Goal: Find specific page/section: Find specific page/section

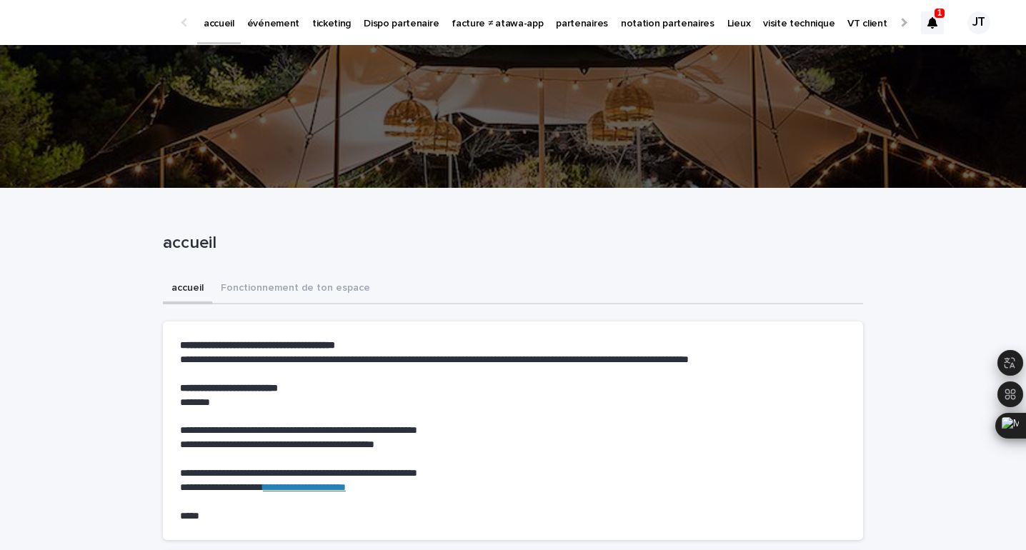
click at [936, 18] on icon at bounding box center [932, 22] width 10 height 11
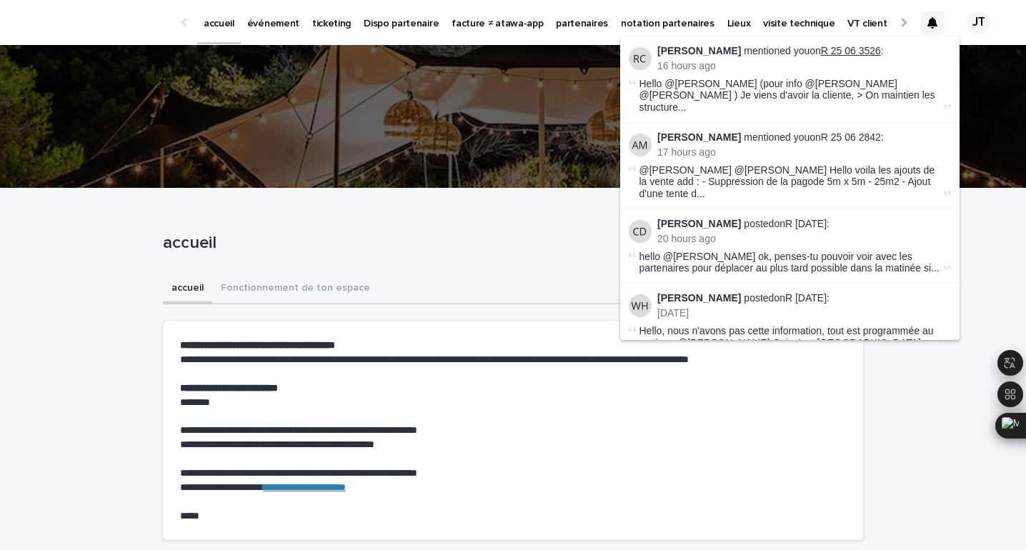
click at [832, 51] on link "R 25 06 3526" at bounding box center [851, 50] width 60 height 11
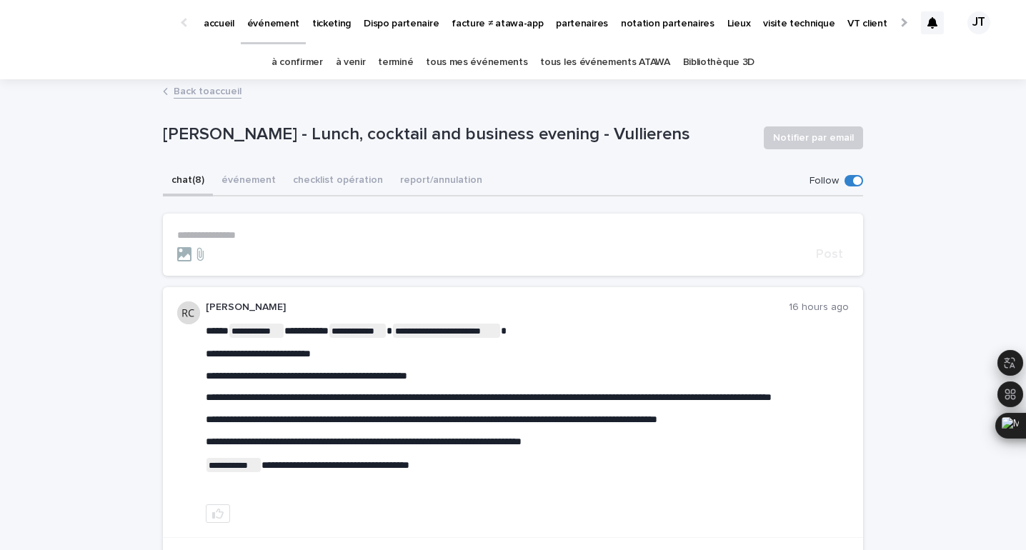
click at [611, 63] on link "tous les événements ATAWA" at bounding box center [604, 63] width 129 height 34
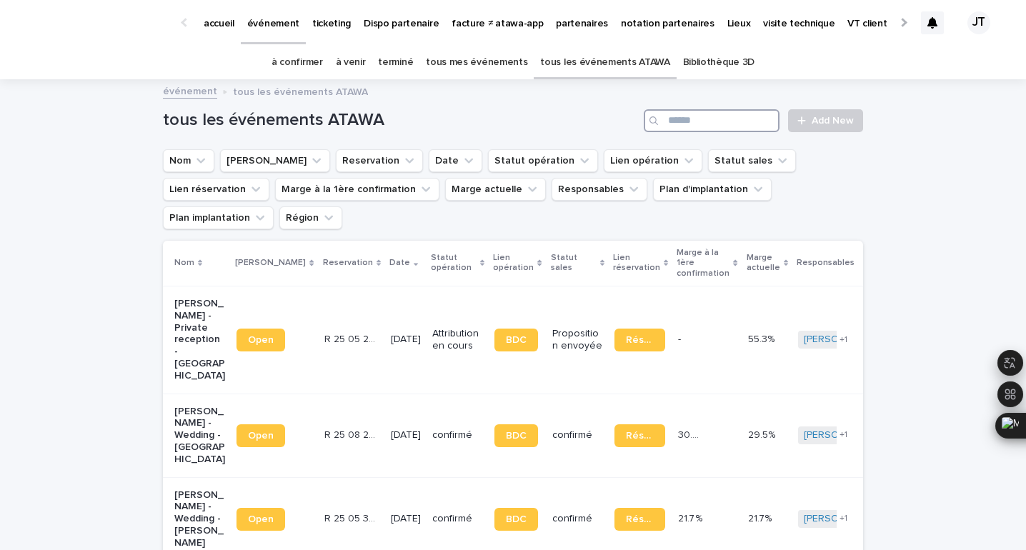
click at [715, 125] on input "Search" at bounding box center [712, 120] width 136 height 23
paste input "********"
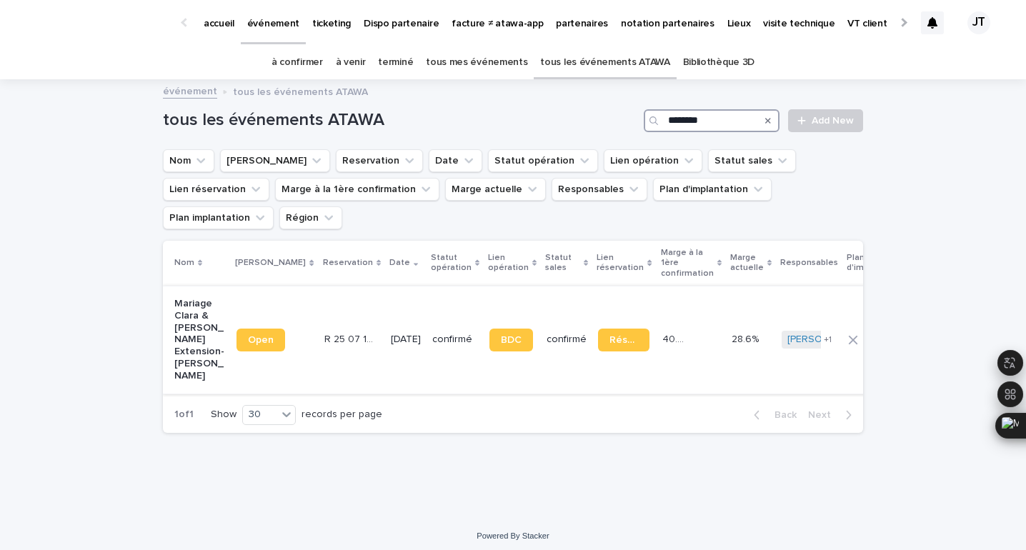
type input "********"
click at [385, 316] on td "[DATE]" at bounding box center [405, 340] width 41 height 108
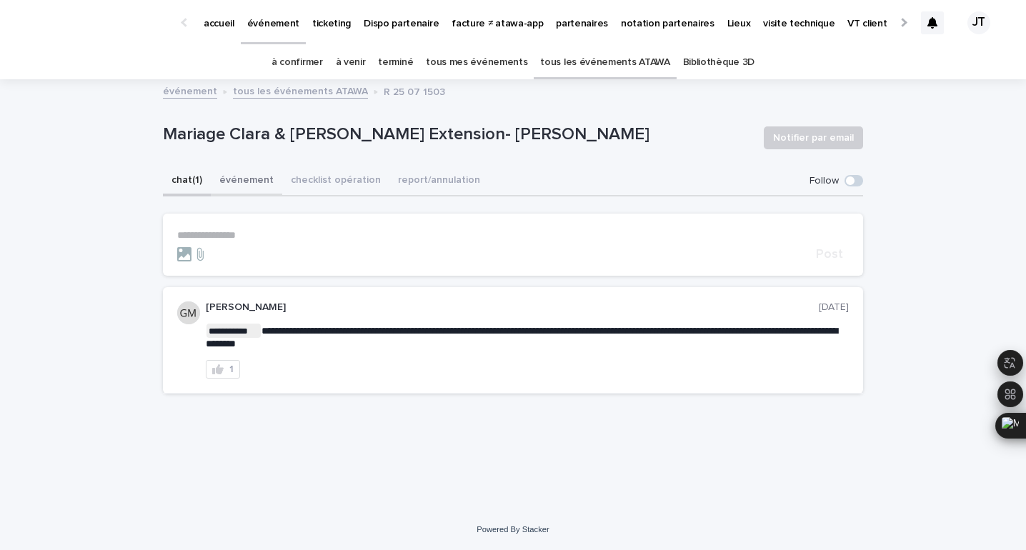
click at [234, 181] on button "événement" at bounding box center [246, 181] width 71 height 30
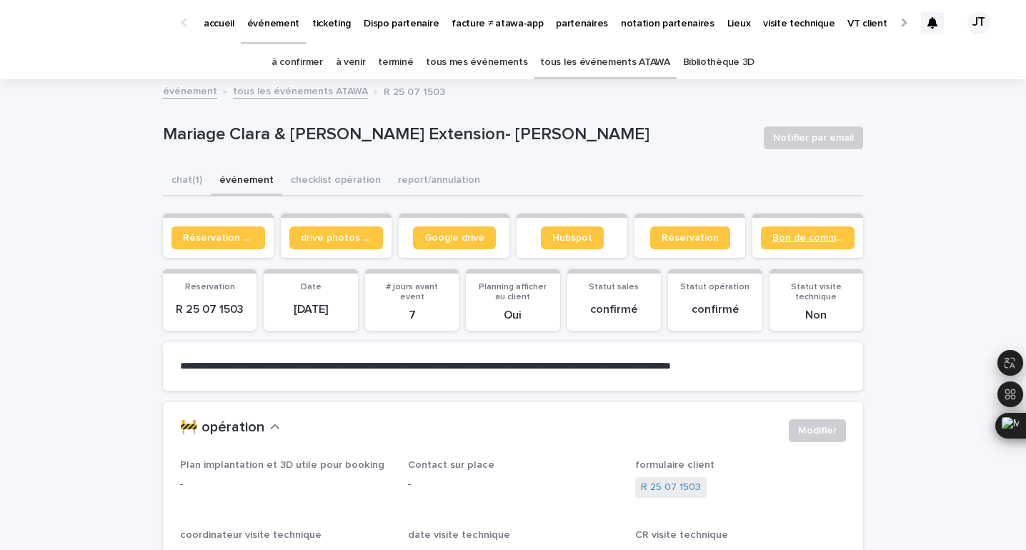
click at [801, 239] on span "Bon de commande" at bounding box center [807, 238] width 71 height 10
click at [448, 235] on span "Google drive" at bounding box center [454, 238] width 60 height 10
click at [184, 182] on button "chat (1)" at bounding box center [187, 181] width 48 height 30
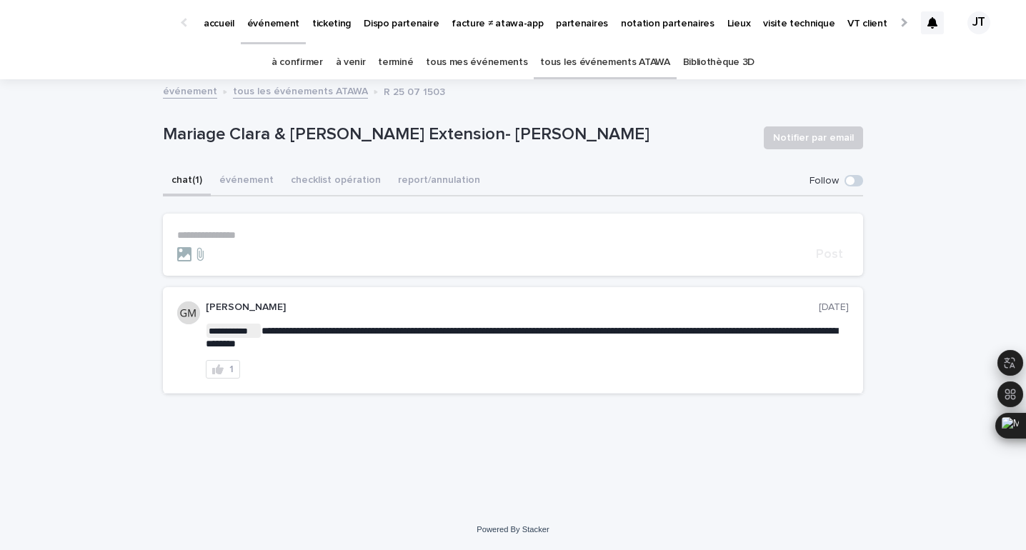
click at [521, 136] on p "Mariage Clara & [PERSON_NAME] Extension- [PERSON_NAME]" at bounding box center [457, 134] width 589 height 21
copy p "[PERSON_NAME]"
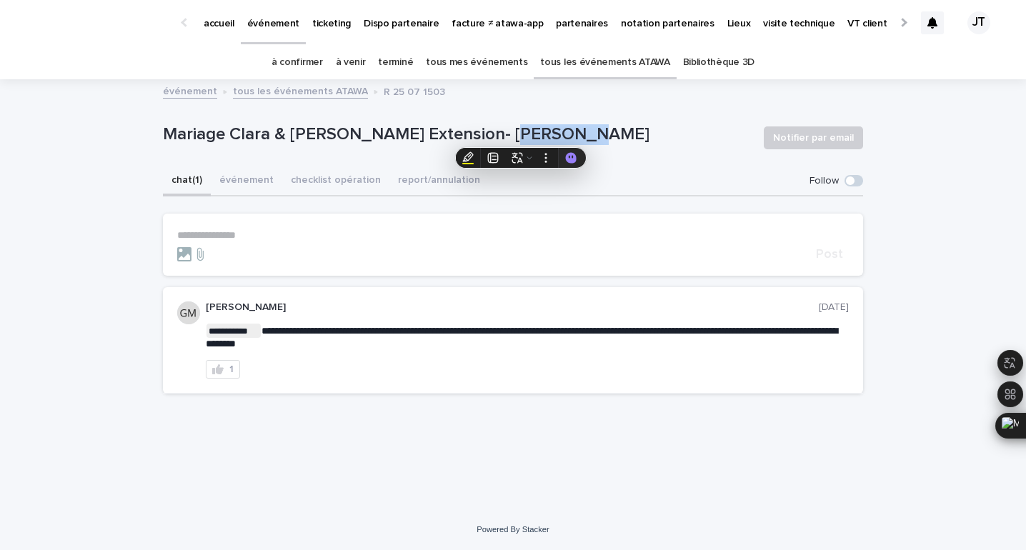
click at [599, 69] on link "tous les événements ATAWA" at bounding box center [604, 63] width 129 height 34
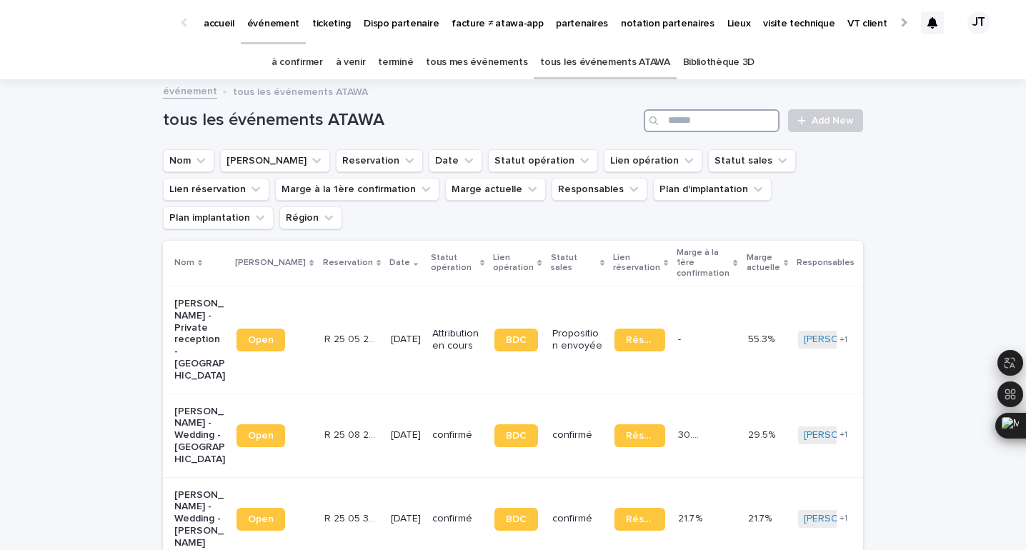
click at [688, 124] on input "Search" at bounding box center [712, 120] width 136 height 23
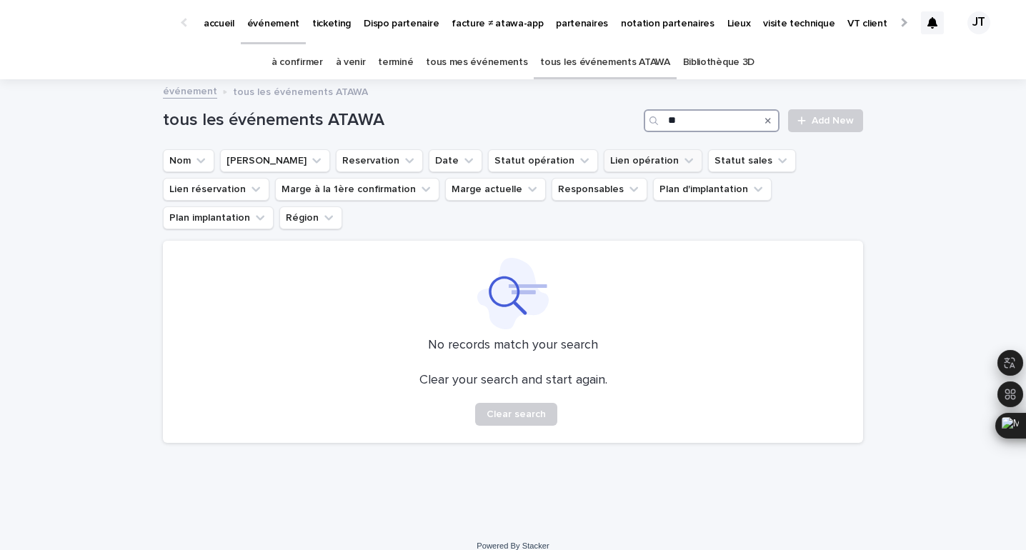
type input "*"
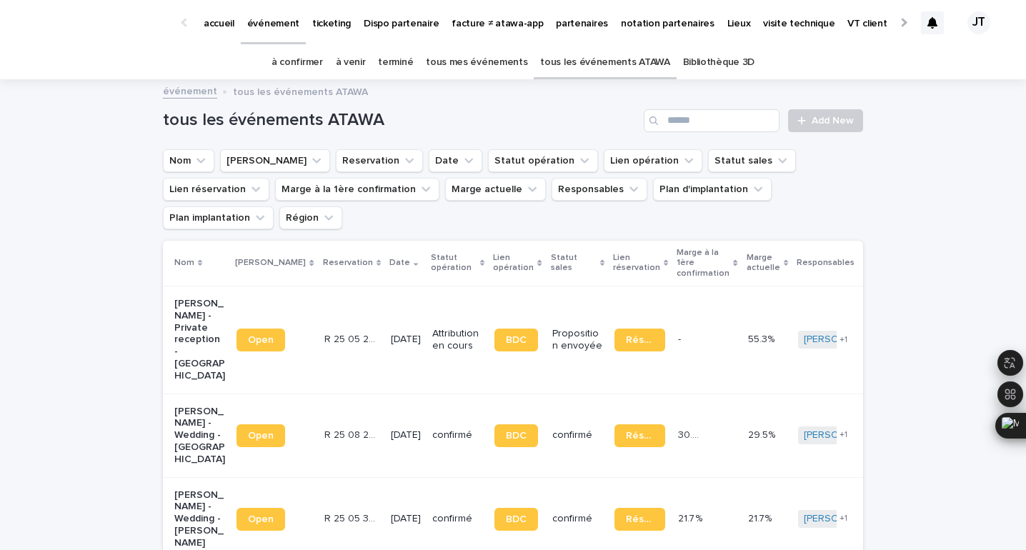
click at [930, 18] on icon at bounding box center [932, 22] width 10 height 11
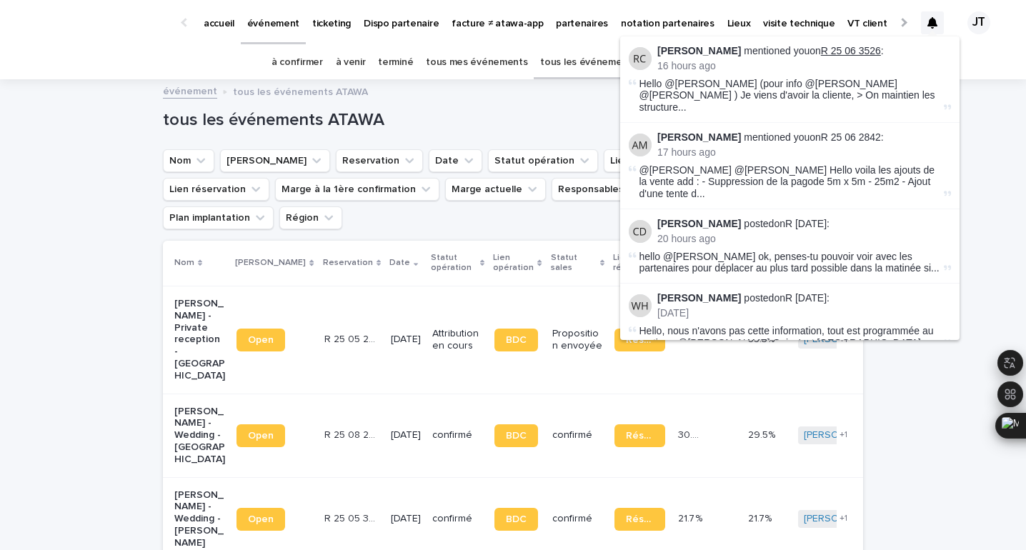
click at [857, 49] on link "R 25 06 3526" at bounding box center [851, 50] width 60 height 11
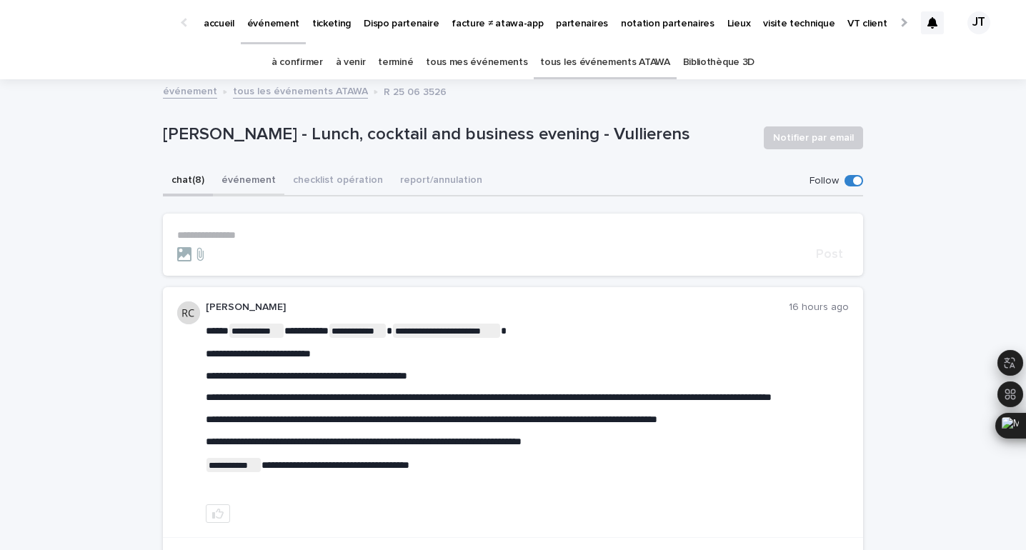
click at [250, 174] on button "événement" at bounding box center [248, 181] width 71 height 30
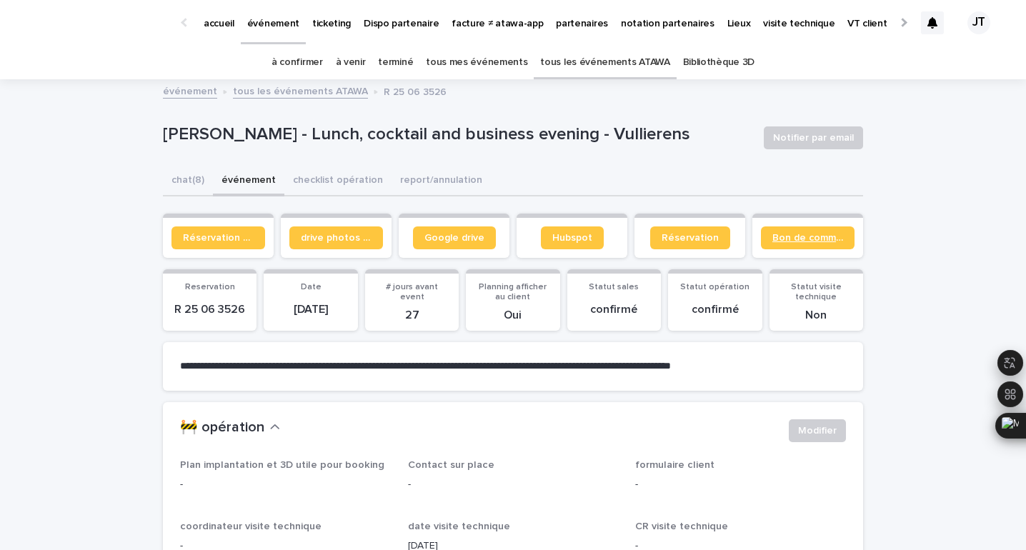
click at [823, 241] on span "Bon de commande" at bounding box center [807, 238] width 71 height 10
click at [179, 179] on button "chat (8)" at bounding box center [188, 181] width 50 height 30
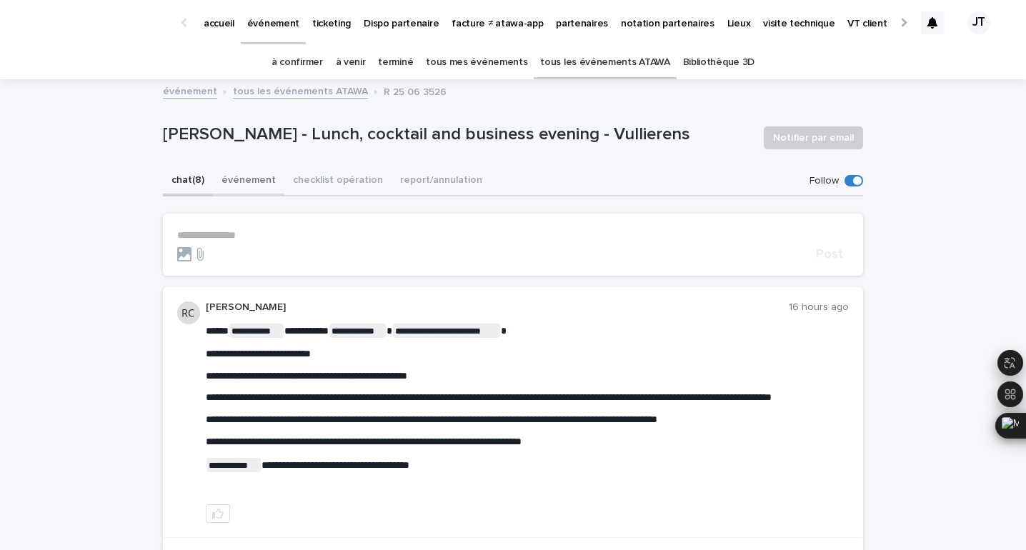
click at [247, 181] on button "événement" at bounding box center [248, 181] width 71 height 30
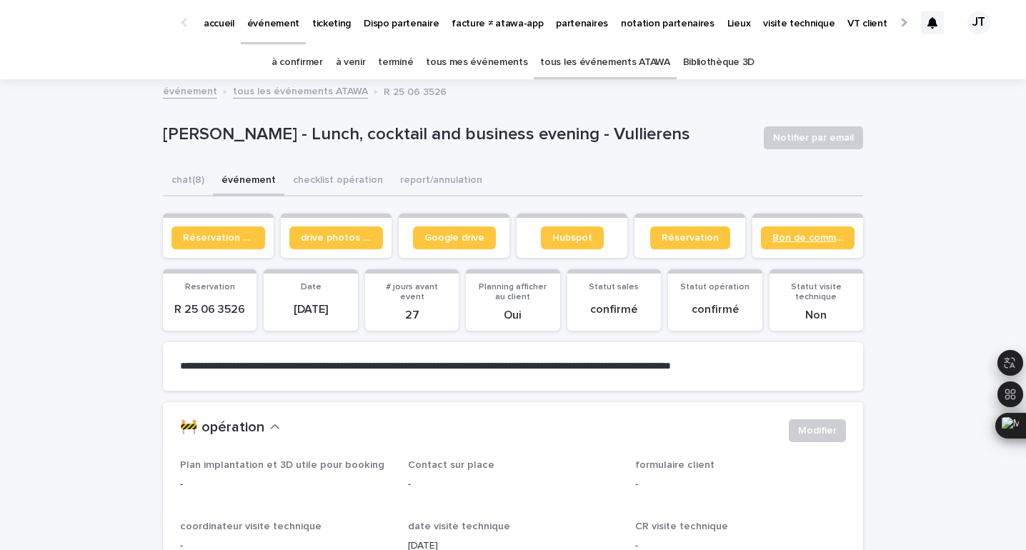
click at [796, 242] on span "Bon de commande" at bounding box center [807, 238] width 71 height 10
click at [594, 61] on link "tous les événements ATAWA" at bounding box center [604, 63] width 129 height 34
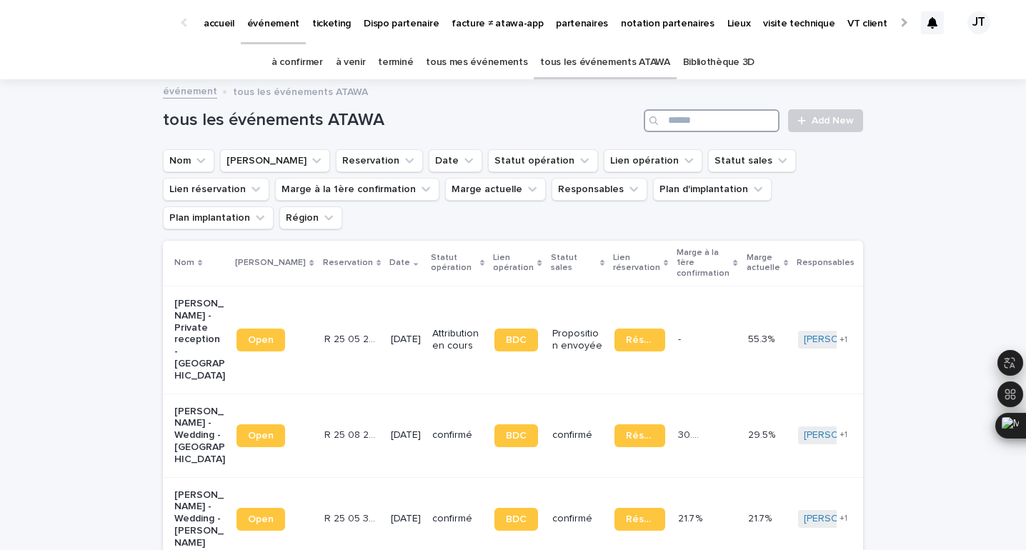
click at [700, 118] on input "Search" at bounding box center [712, 120] width 136 height 23
paste input "********"
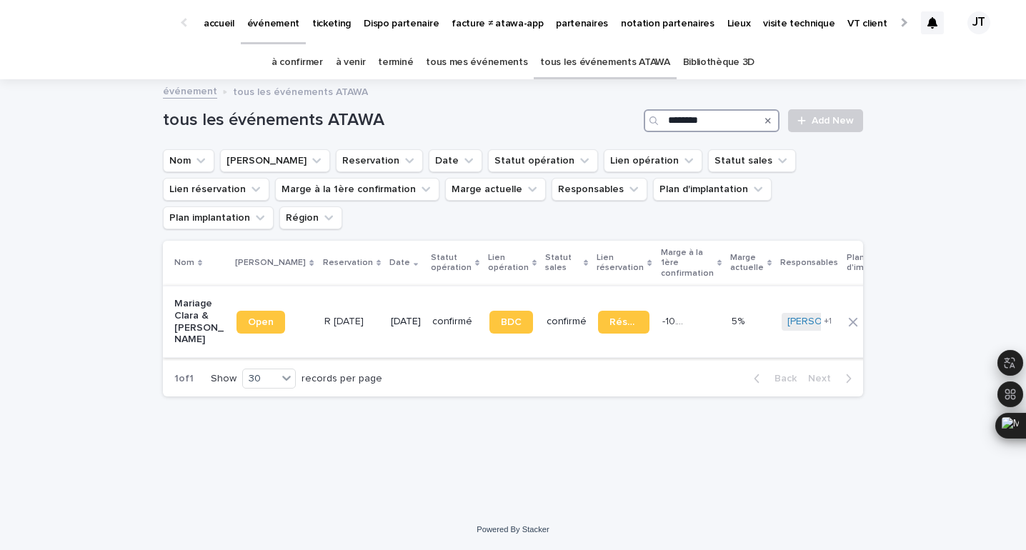
type input "********"
click at [385, 315] on td "[DATE]" at bounding box center [405, 321] width 41 height 71
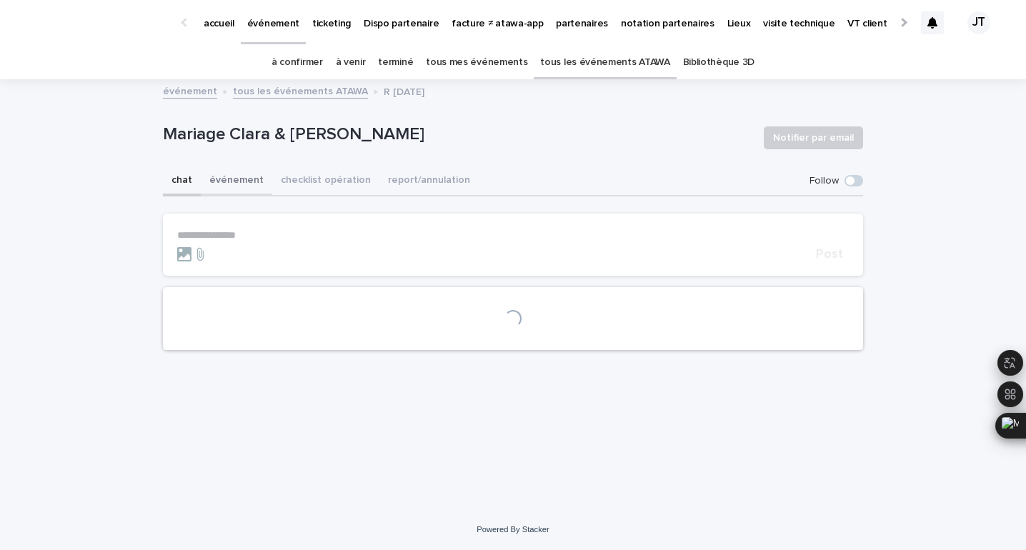
click at [232, 178] on button "événement" at bounding box center [236, 181] width 71 height 30
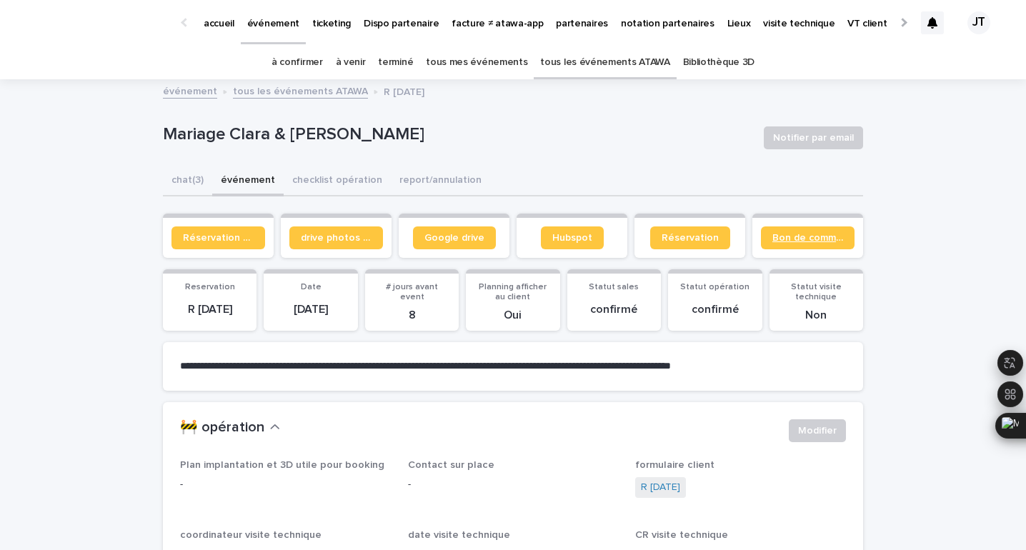
click at [797, 242] on span "Bon de commande" at bounding box center [807, 238] width 71 height 10
click at [188, 181] on button "chat (3)" at bounding box center [187, 181] width 49 height 30
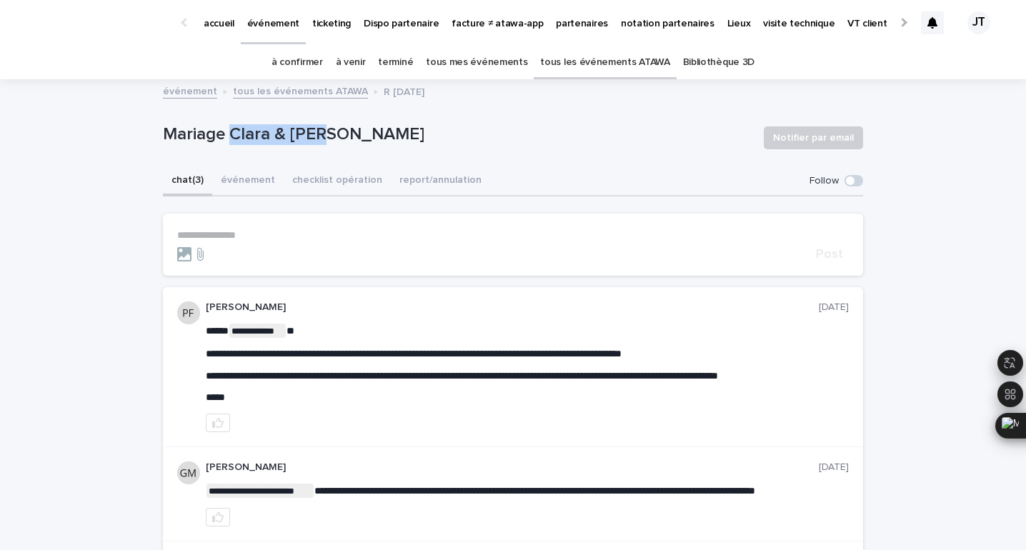
drag, startPoint x: 231, startPoint y: 134, endPoint x: 324, endPoint y: 136, distance: 92.2
click at [324, 136] on p "Mariage Clara & [PERSON_NAME]" at bounding box center [457, 134] width 589 height 21
copy p "Clara & [PERSON_NAME]"
click at [599, 61] on link "tous les événements ATAWA" at bounding box center [604, 63] width 129 height 34
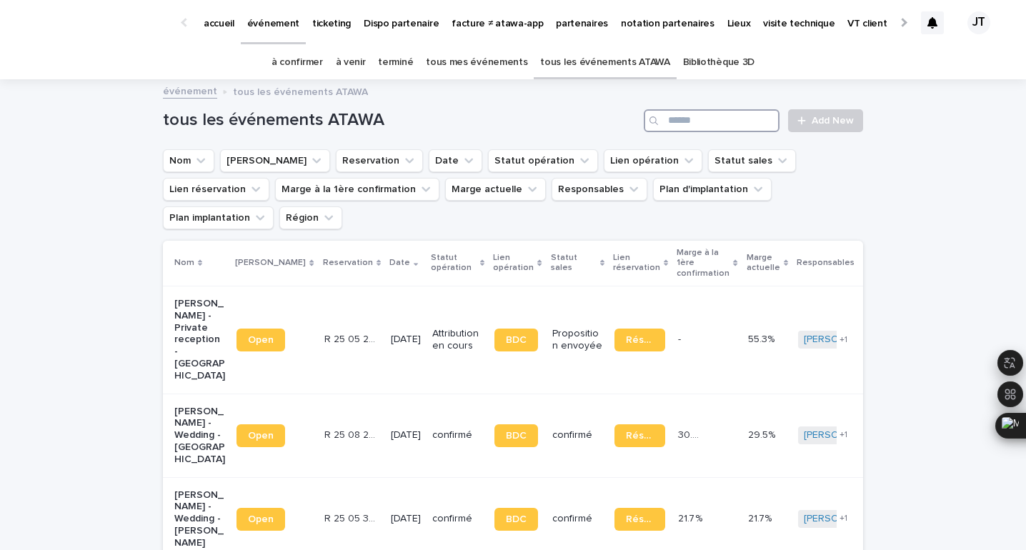
click at [707, 120] on input "Search" at bounding box center [712, 120] width 136 height 23
paste input "**********"
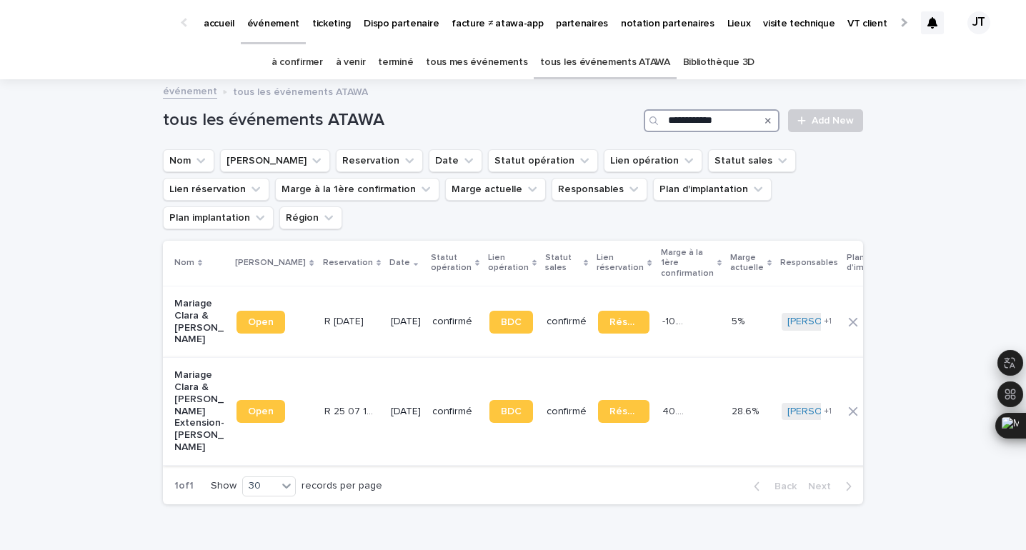
type input "**********"
click at [336, 400] on div "R 25 07 1503 R 25 07 1503" at bounding box center [351, 412] width 55 height 24
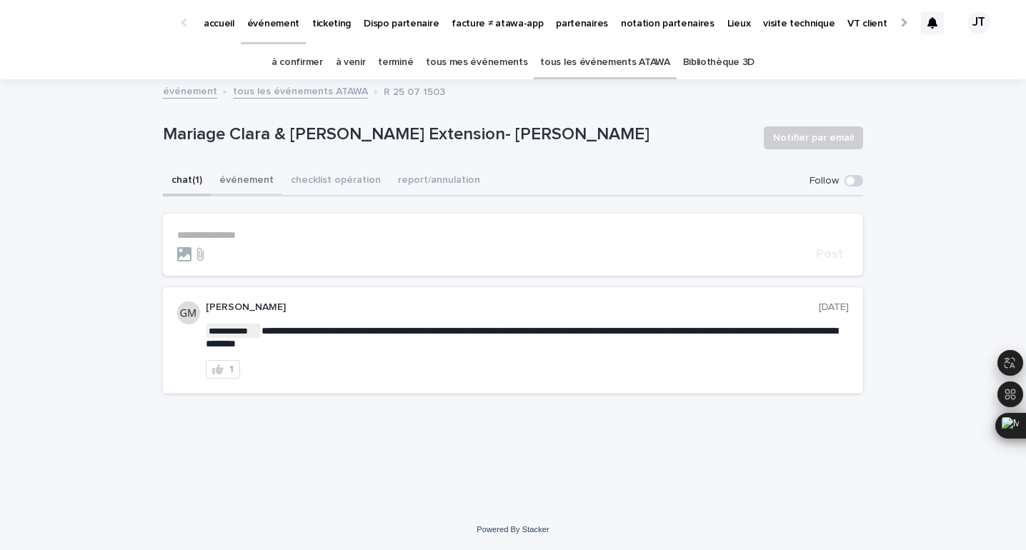
click at [236, 192] on button "événement" at bounding box center [246, 181] width 71 height 30
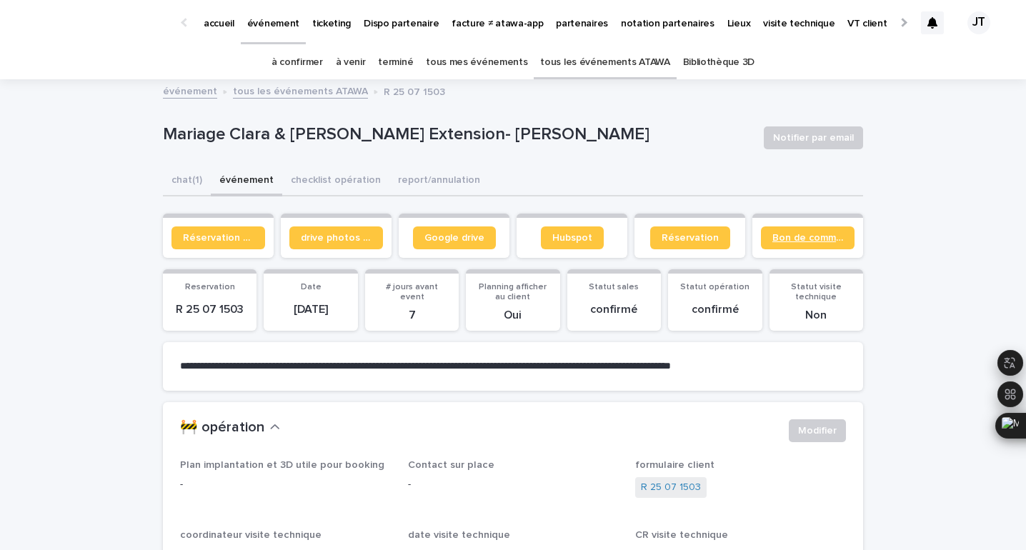
click at [816, 239] on span "Bon de commande" at bounding box center [807, 238] width 71 height 10
click at [181, 179] on button "chat (1)" at bounding box center [187, 181] width 48 height 30
